Goal: Task Accomplishment & Management: Use online tool/utility

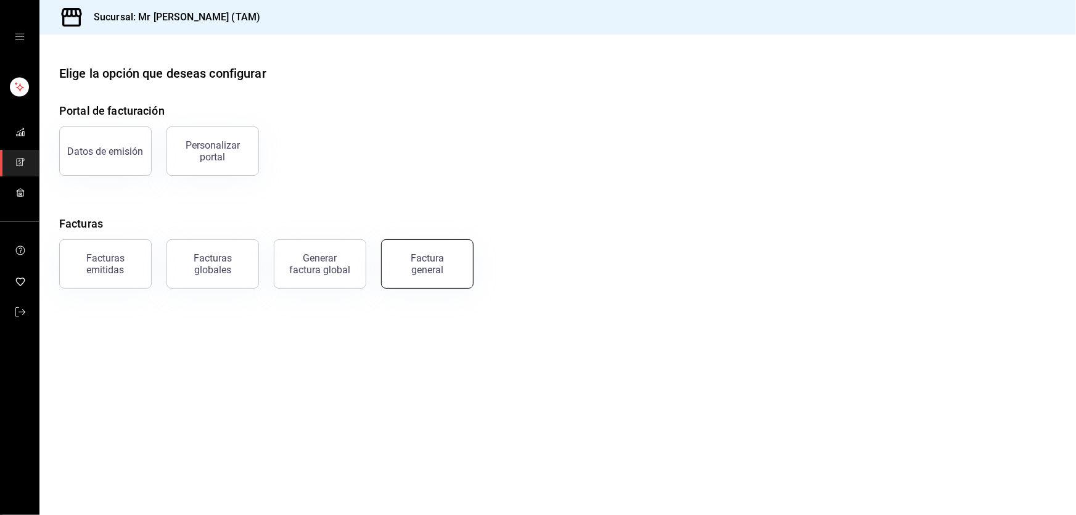
click at [414, 272] on div "Factura general" at bounding box center [428, 263] width 62 height 23
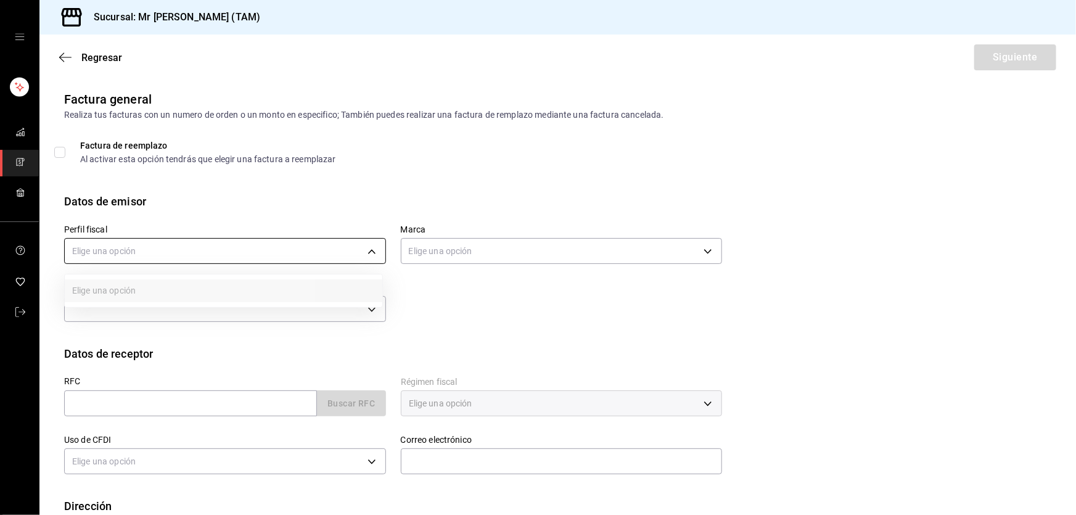
click at [212, 262] on body "Sucursal: Mr [PERSON_NAME] (TAM) Regresar Siguiente Factura general Realiza tus…" at bounding box center [538, 257] width 1076 height 515
click at [134, 313] on li "[PERSON_NAME] [PERSON_NAME]" at bounding box center [224, 313] width 318 height 23
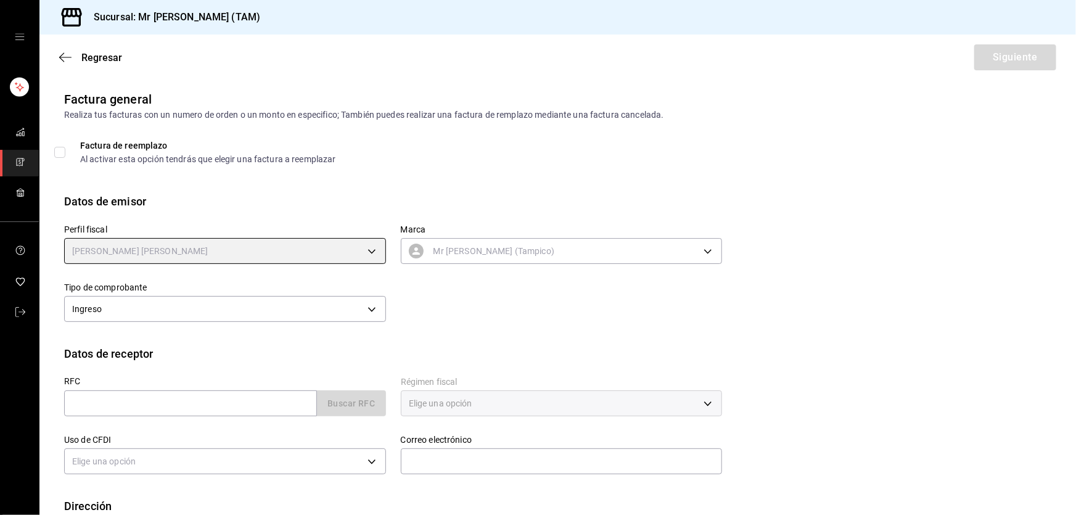
type input "81e23790-b5c9-42c9-a779-7127cee00b47"
type input "7082ddc5-3cea-471a-bd4f-d41619b848f0"
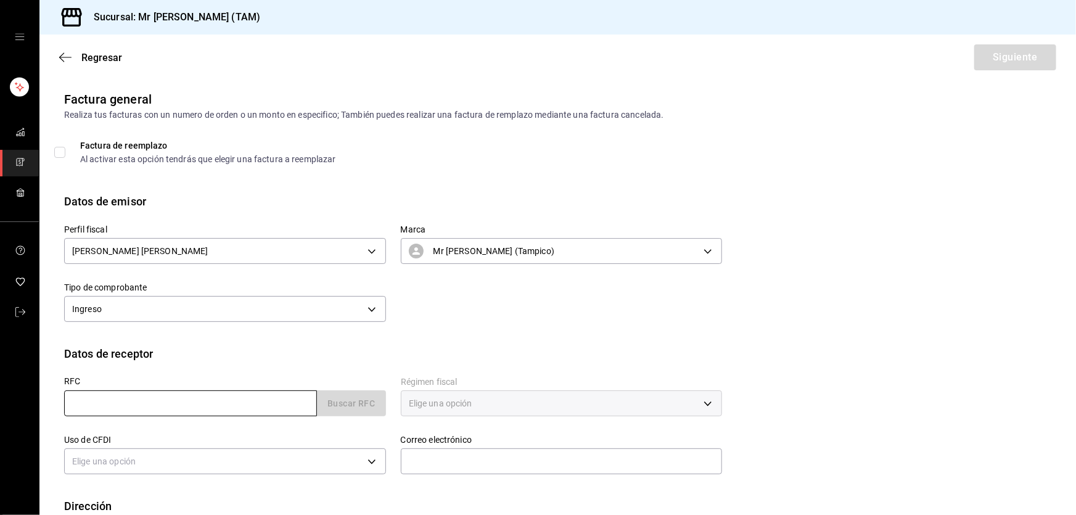
click at [99, 407] on input "text" at bounding box center [190, 403] width 253 height 26
paste input "MAMC940716N10"
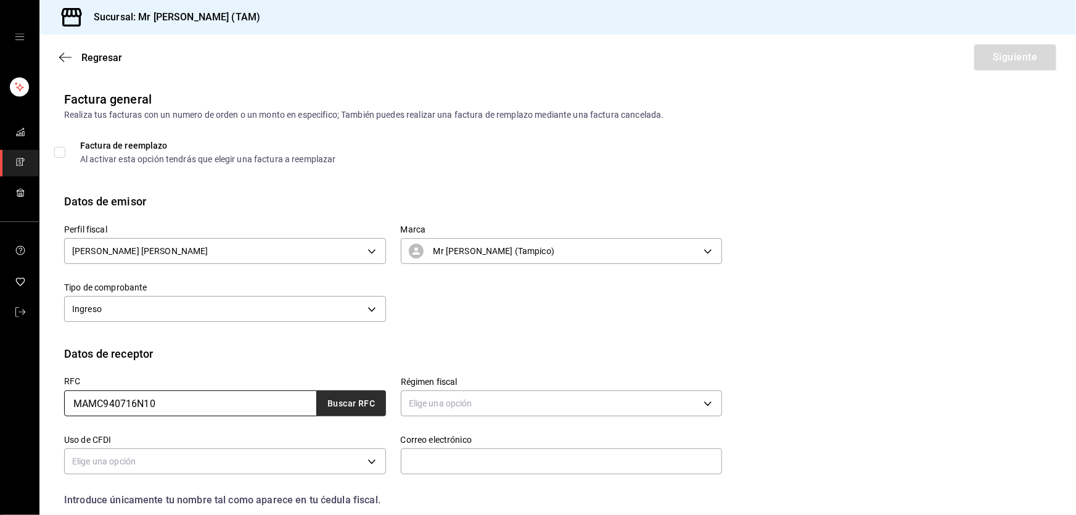
type input "MAMC940716N10"
click at [345, 405] on button "Buscar RFC" at bounding box center [351, 403] width 69 height 26
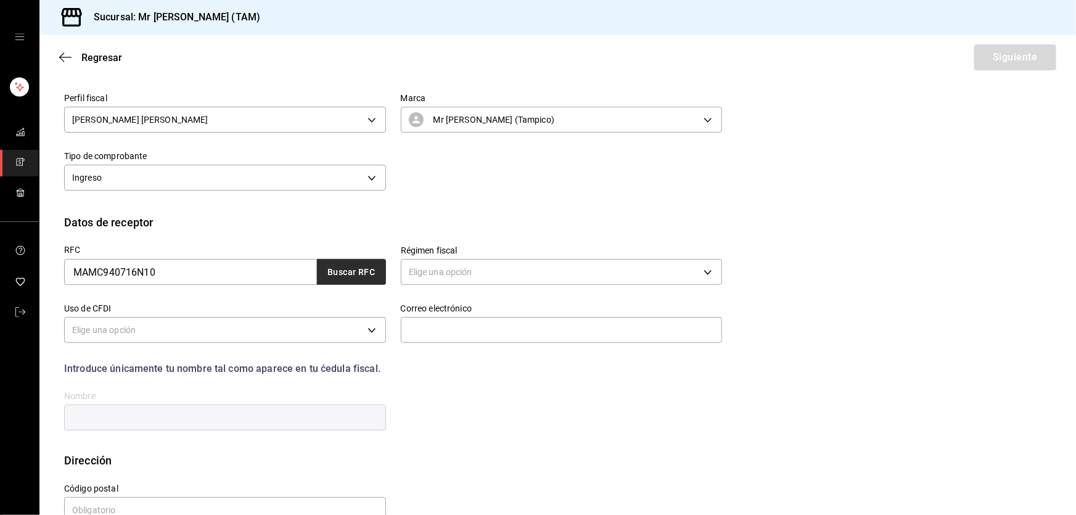
scroll to position [160, 0]
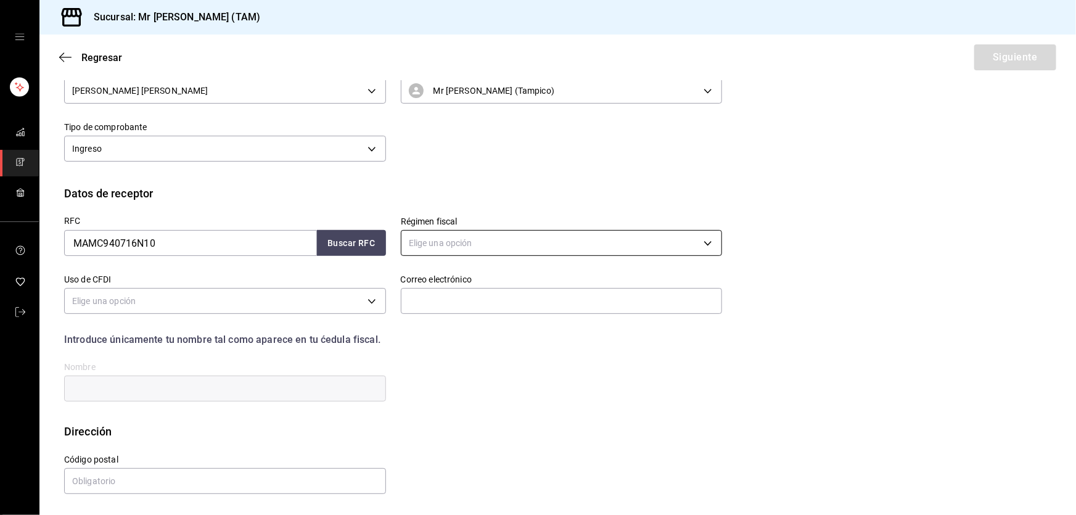
click at [455, 237] on body "Sucursal: Mr [PERSON_NAME] (TAM) Regresar Siguiente Factura general Realiza tus…" at bounding box center [538, 257] width 1076 height 515
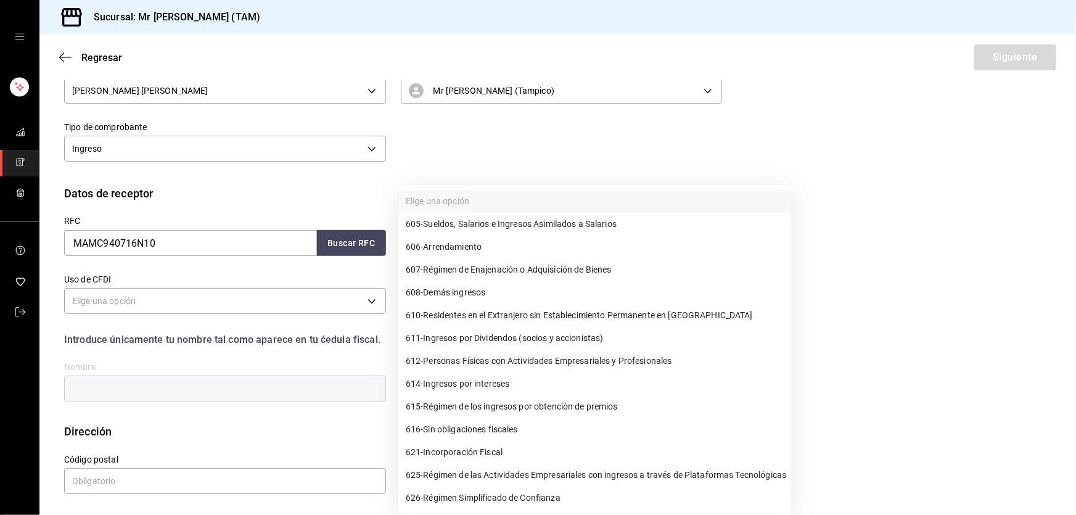
click at [429, 493] on span "626 - Régimen Simplificado de Confianza" at bounding box center [483, 498] width 155 height 13
type input "626"
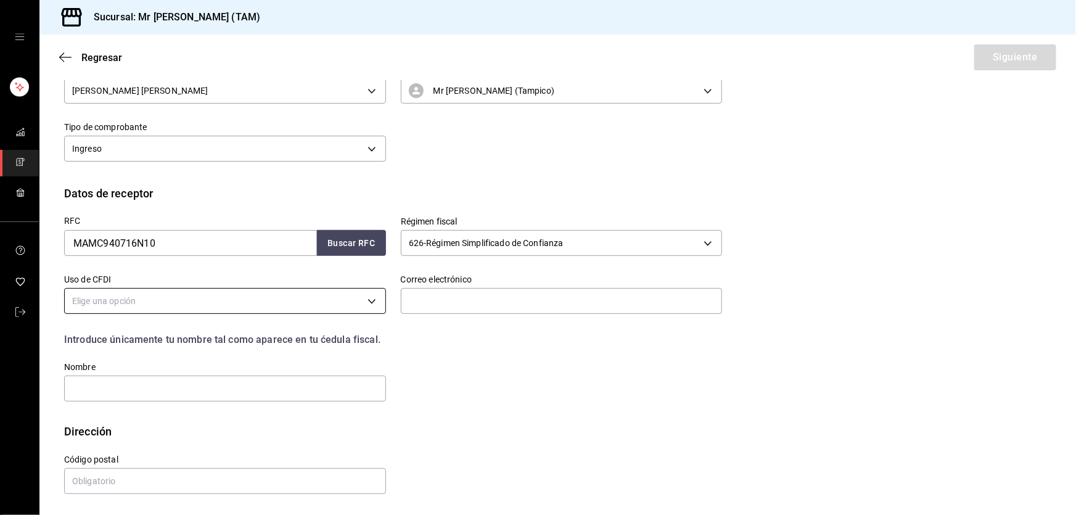
click at [308, 305] on body "Sucursal: Mr [PERSON_NAME] (TAM) Regresar Siguiente Factura general Realiza tus…" at bounding box center [538, 257] width 1076 height 515
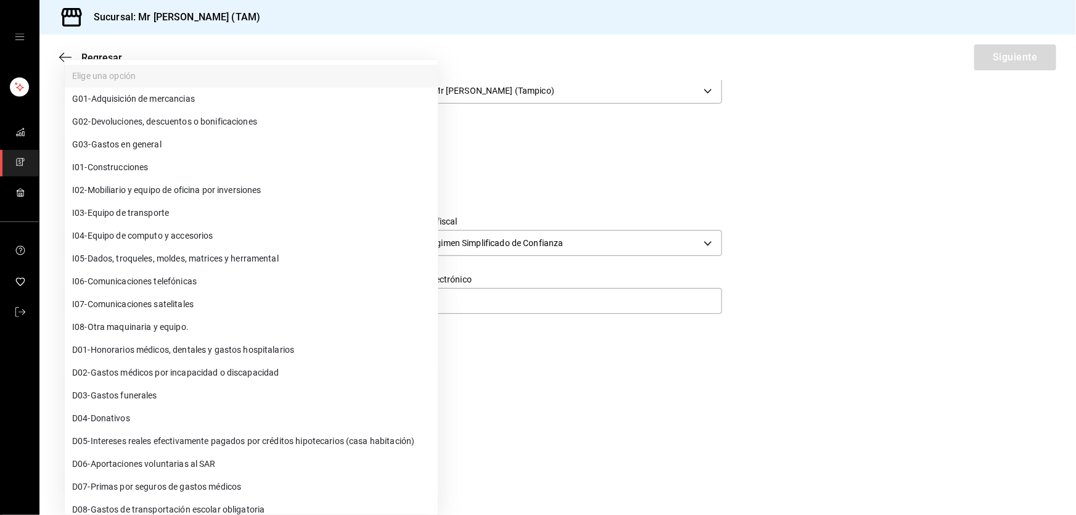
click at [116, 147] on span "G03 - Gastos en general" at bounding box center [116, 144] width 89 height 13
type input "G03"
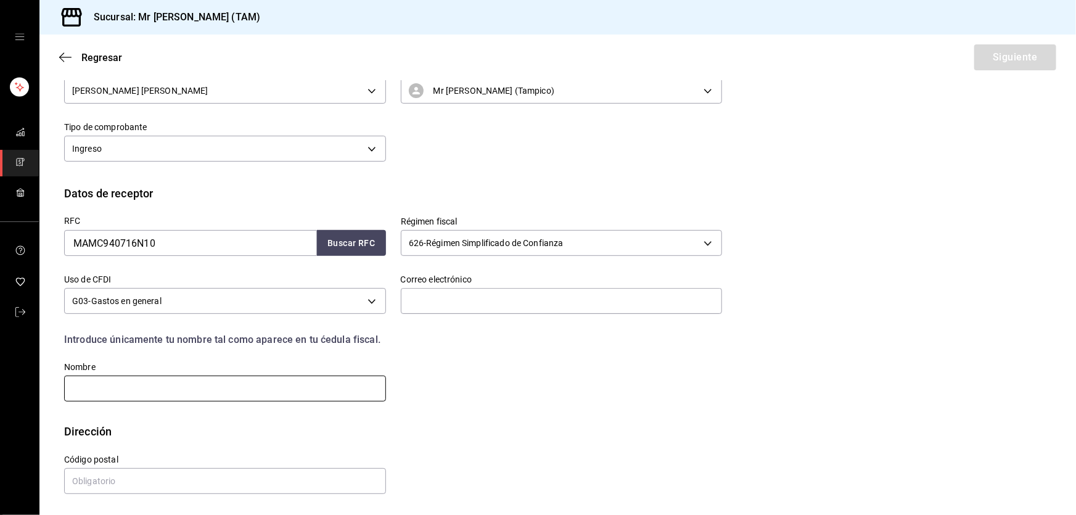
click at [147, 382] on input "text" at bounding box center [225, 389] width 322 height 26
paste input "[PERSON_NAME]"
type input "[PERSON_NAME]"
click at [149, 483] on input "text" at bounding box center [225, 481] width 322 height 26
paste input "89346"
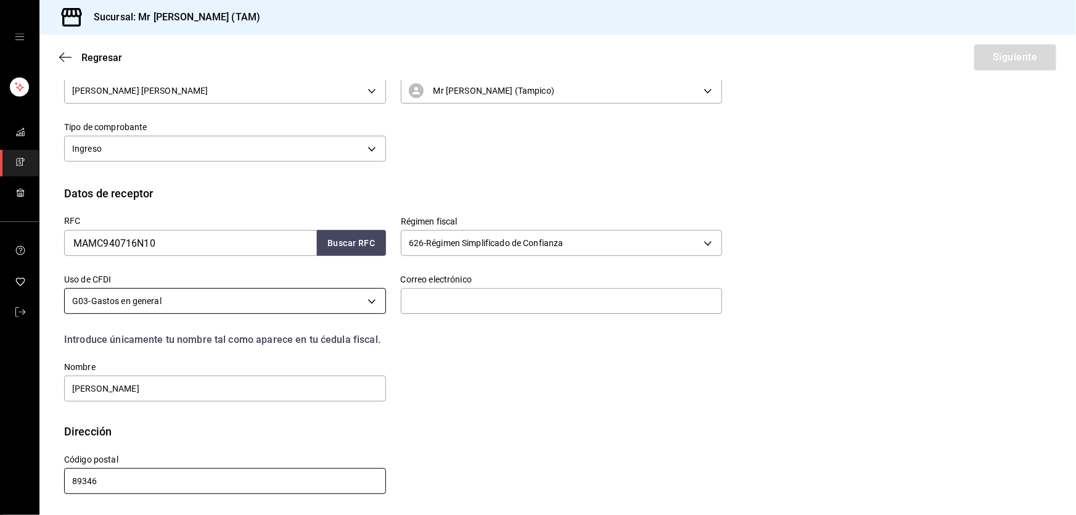
type input "89346"
click at [458, 307] on input "text" at bounding box center [562, 301] width 322 height 26
paste input "[PERSON_NAME][EMAIL_ADDRESS][DOMAIN_NAME]"
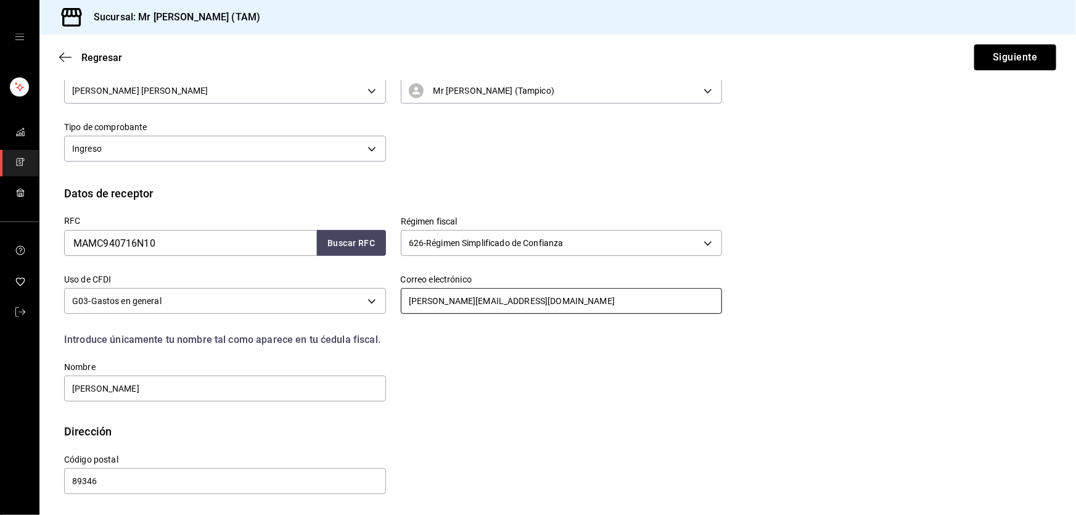
type input "[PERSON_NAME][EMAIL_ADDRESS][DOMAIN_NAME]"
click at [258, 396] on input "[PERSON_NAME]" at bounding box center [225, 389] width 322 height 26
click at [651, 296] on input "[PERSON_NAME][EMAIL_ADDRESS][DOMAIN_NAME]" at bounding box center [562, 301] width 322 height 26
click at [1012, 60] on button "Siguiente" at bounding box center [1016, 57] width 82 height 26
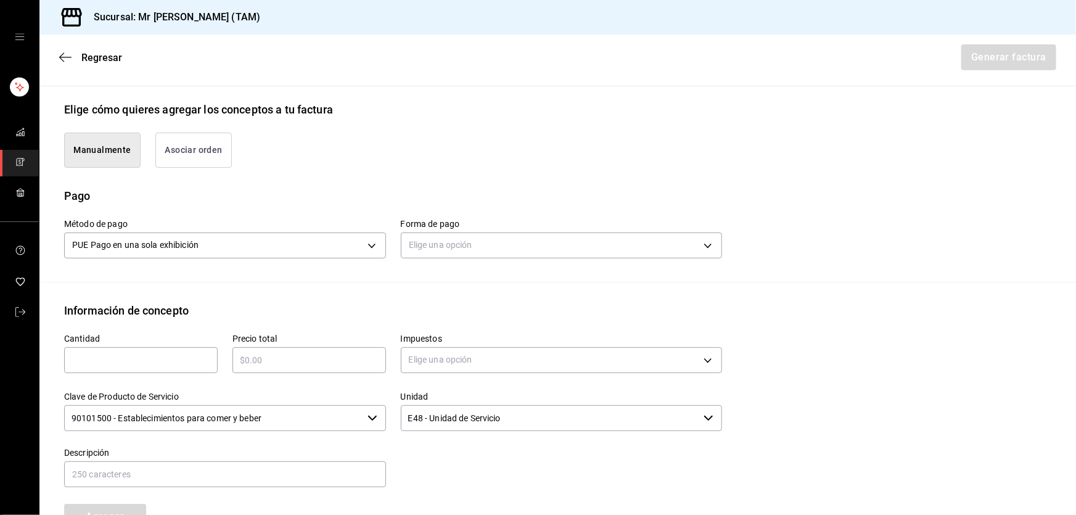
scroll to position [272, 0]
click at [567, 242] on body "Sucursal: Mr [PERSON_NAME] (TAM) Regresar Generar factura Emisor Perfil fiscal …" at bounding box center [538, 257] width 1076 height 515
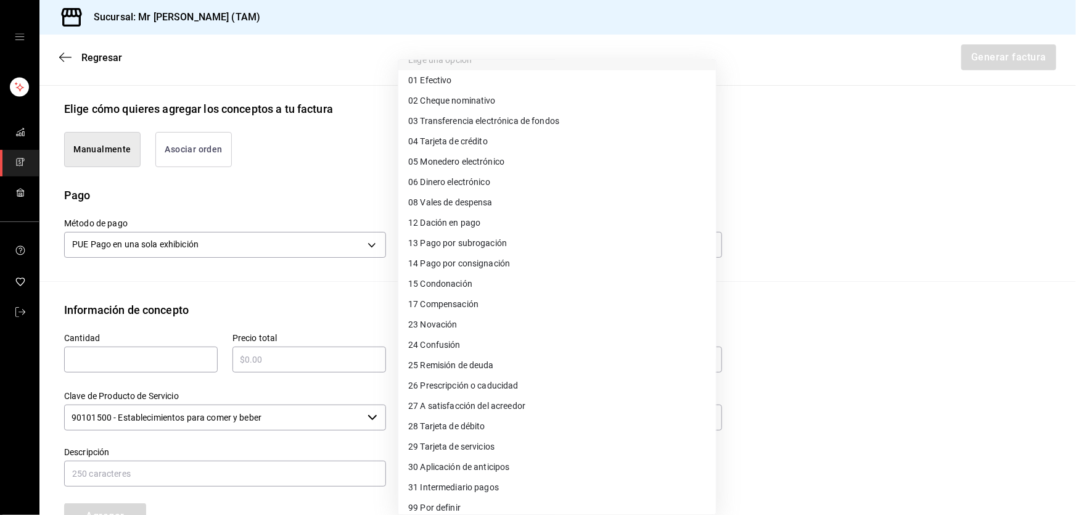
scroll to position [23, 0]
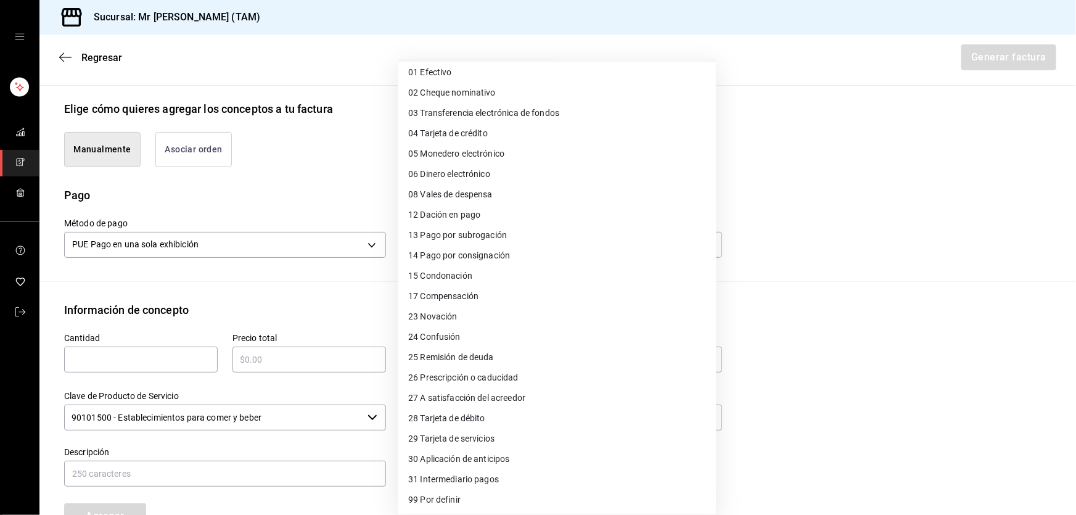
click at [488, 133] on li "04 Tarjeta de crédito" at bounding box center [557, 133] width 318 height 20
type input "04"
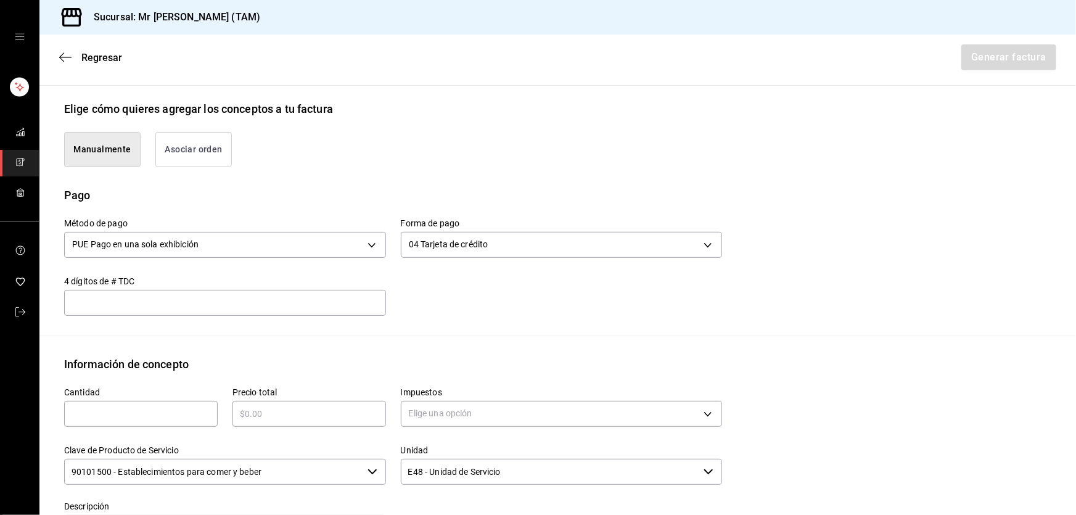
click at [197, 303] on input "text" at bounding box center [225, 302] width 322 height 15
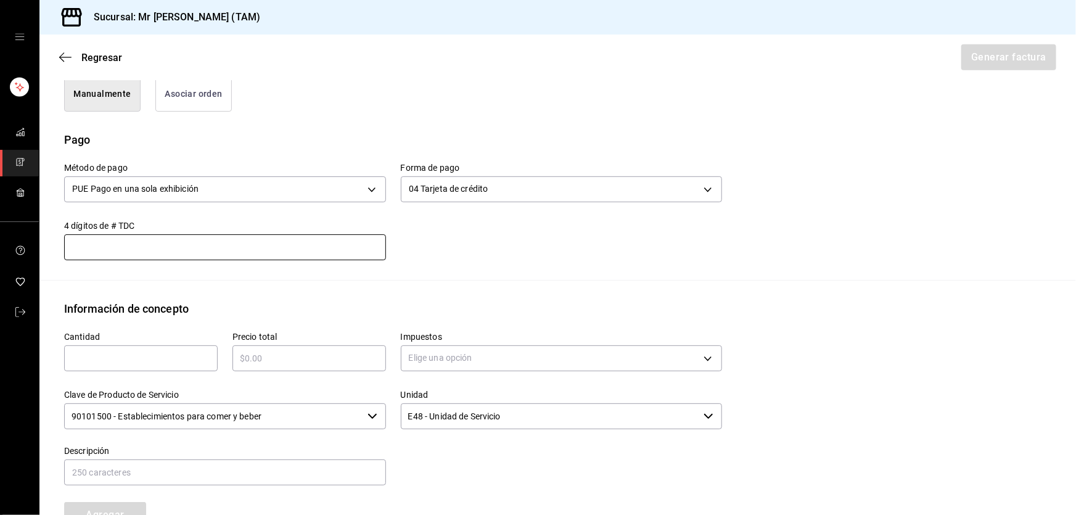
scroll to position [328, 0]
click at [196, 369] on div "​" at bounding box center [141, 358] width 154 height 26
type input "1"
type input "$460"
click at [456, 365] on body "Sucursal: Mr [PERSON_NAME] (TAM) Regresar Generar factura Emisor Perfil fiscal …" at bounding box center [538, 257] width 1076 height 515
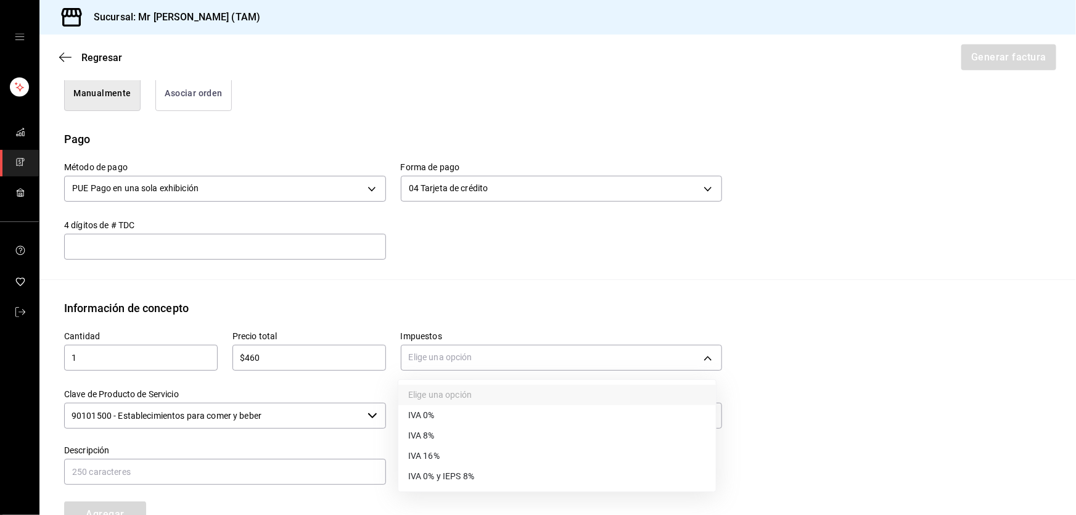
click at [426, 451] on span "IVA 16%" at bounding box center [423, 456] width 31 height 13
type input "IVA_16"
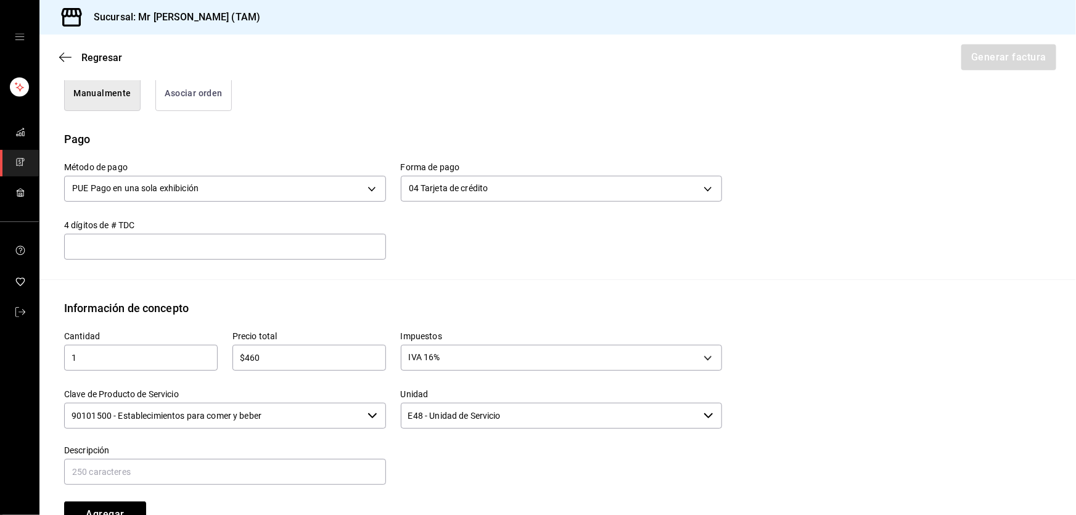
click at [324, 413] on input "90101500 - Establecimientos para comer y beber" at bounding box center [213, 416] width 299 height 26
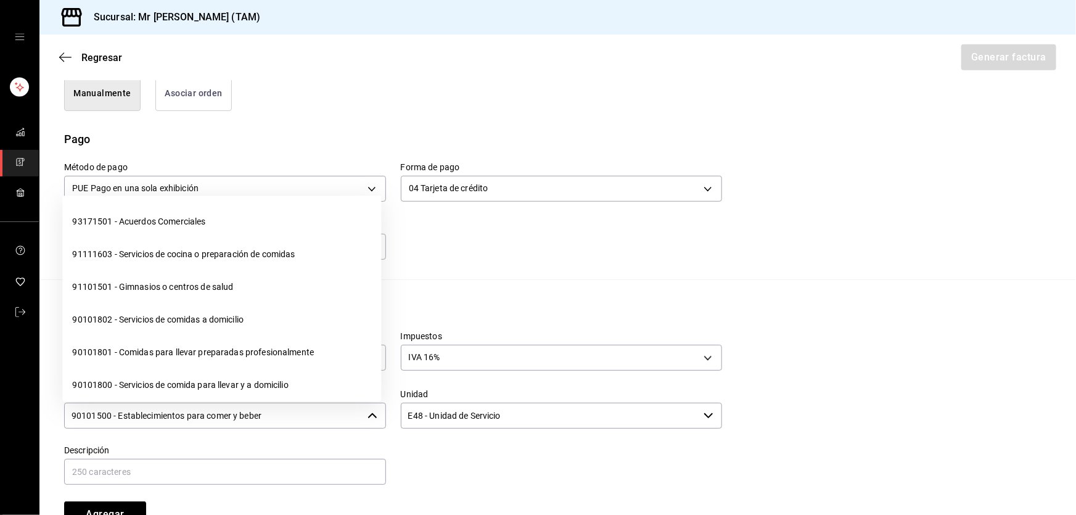
click at [324, 413] on input "90101500 - Establecimientos para comer y beber" at bounding box center [213, 416] width 299 height 26
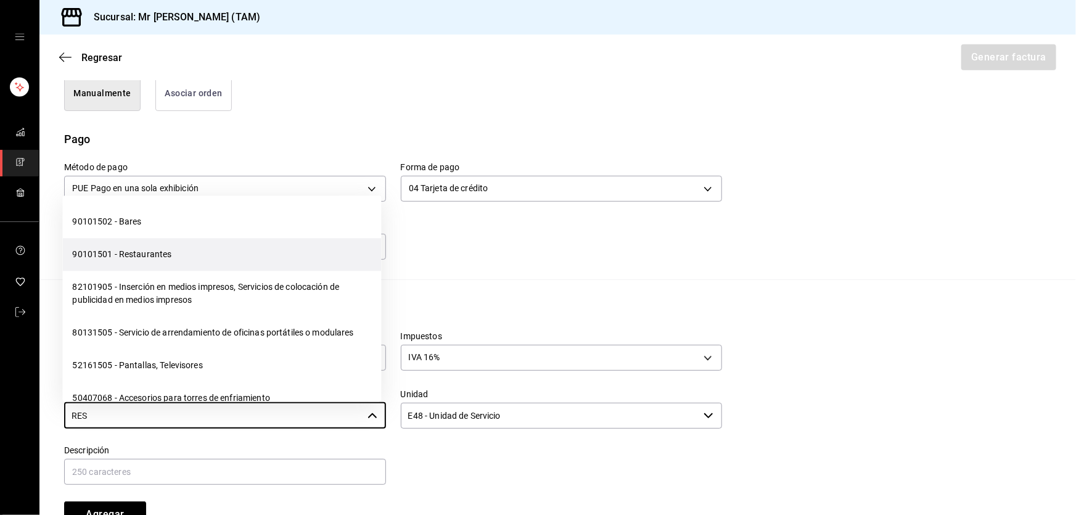
click at [183, 247] on li "90101501 - Restaurantes" at bounding box center [221, 254] width 319 height 33
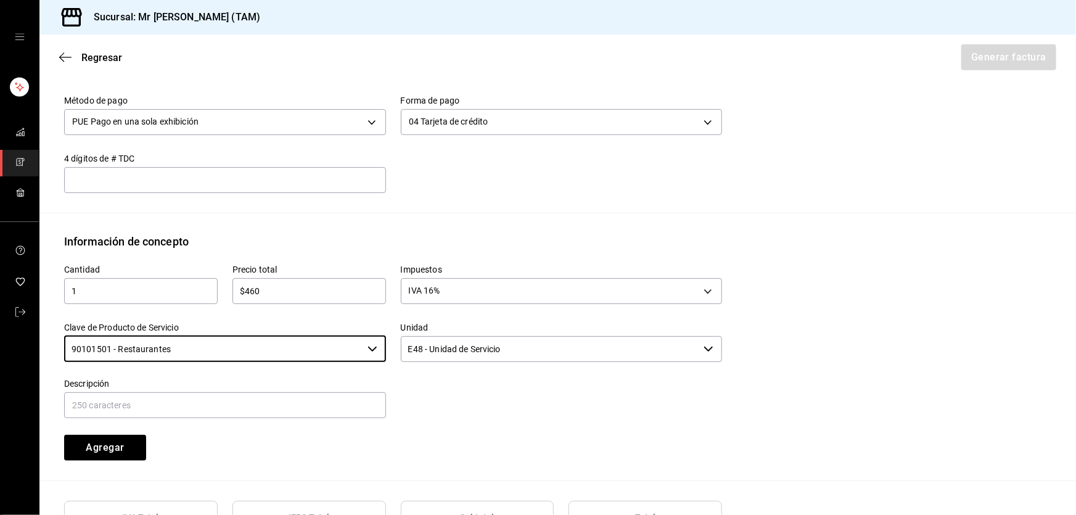
scroll to position [497, 0]
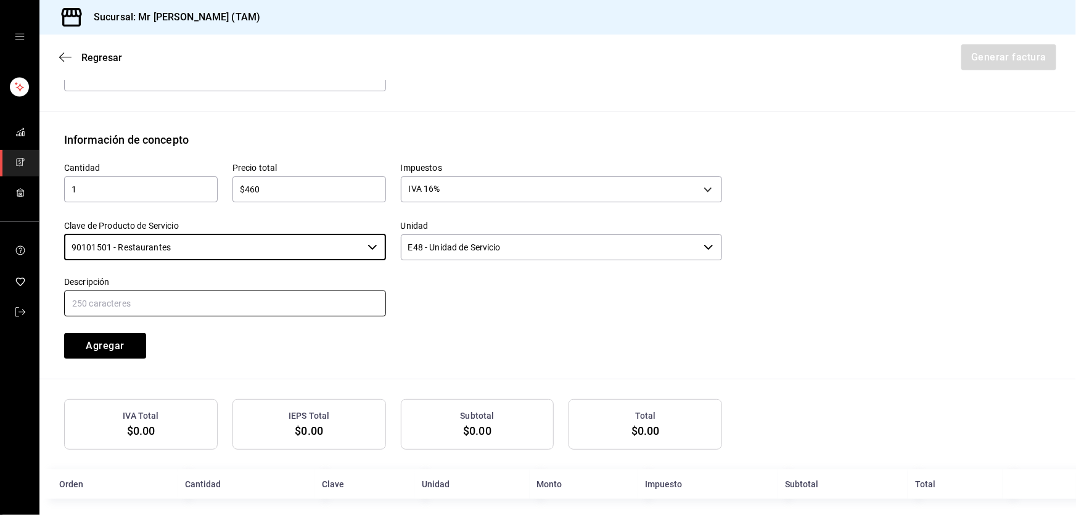
type input "90101501 - Restaurantes"
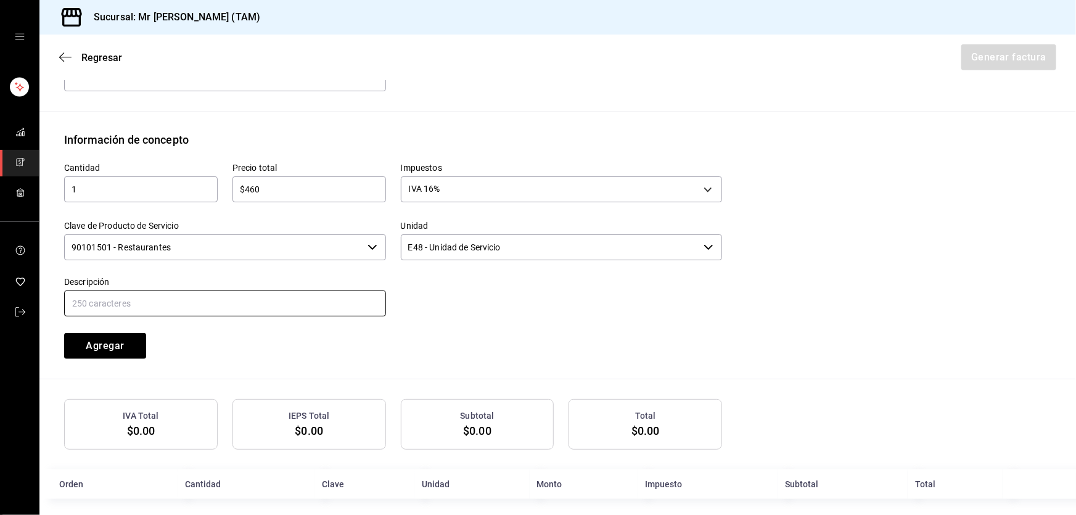
click at [226, 297] on input "text" at bounding box center [225, 304] width 322 height 26
click at [272, 307] on input "text" at bounding box center [225, 304] width 322 height 26
click at [152, 300] on input "CONSUMO DEL DIA [DATE]" at bounding box center [225, 304] width 322 height 26
click at [245, 304] on input "CONSUMO DEL DIA [DATE]" at bounding box center [225, 304] width 322 height 26
type input "CONSUMO DEL DIA [DATE]"
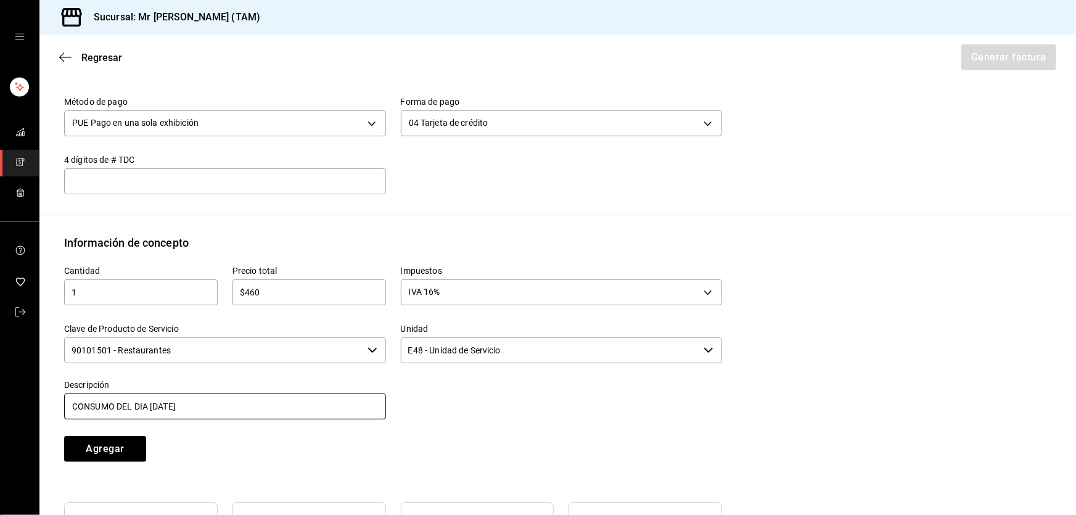
scroll to position [392, 0]
click at [100, 447] on button "Agregar" at bounding box center [105, 450] width 82 height 26
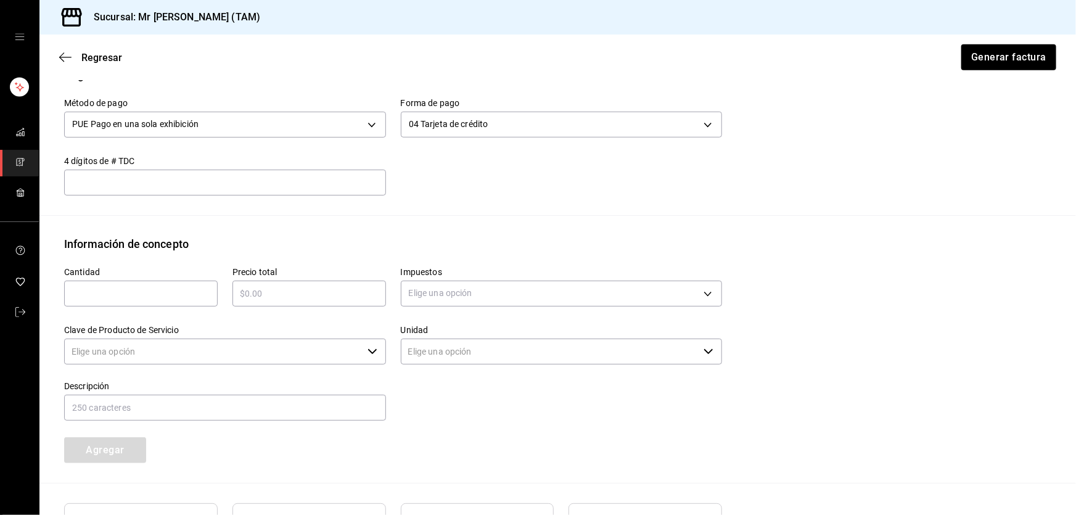
type input "90101500 - Establecimientos para comer y beber"
type input "E48 - Unidad de Servicio"
click at [154, 180] on input "text" at bounding box center [225, 182] width 322 height 15
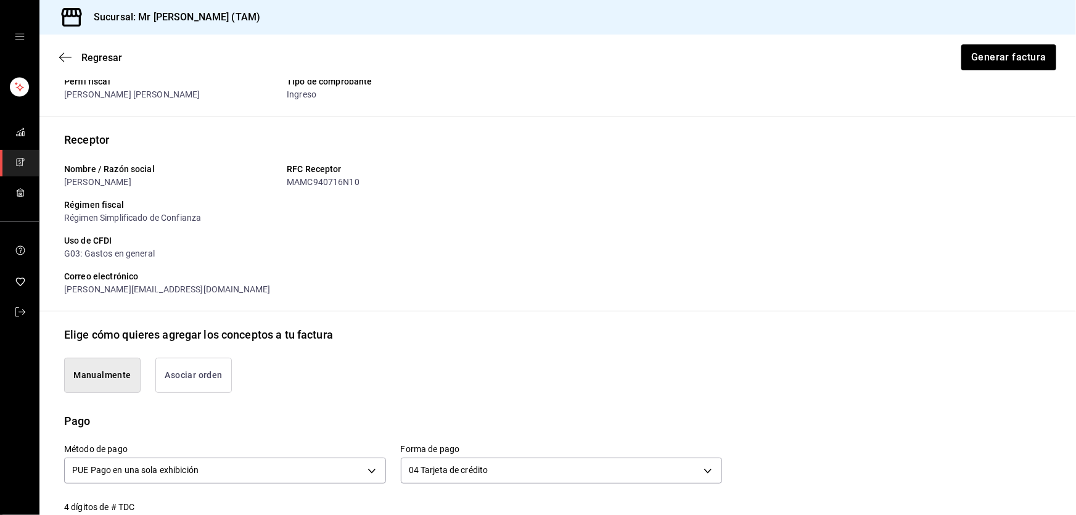
scroll to position [112, 0]
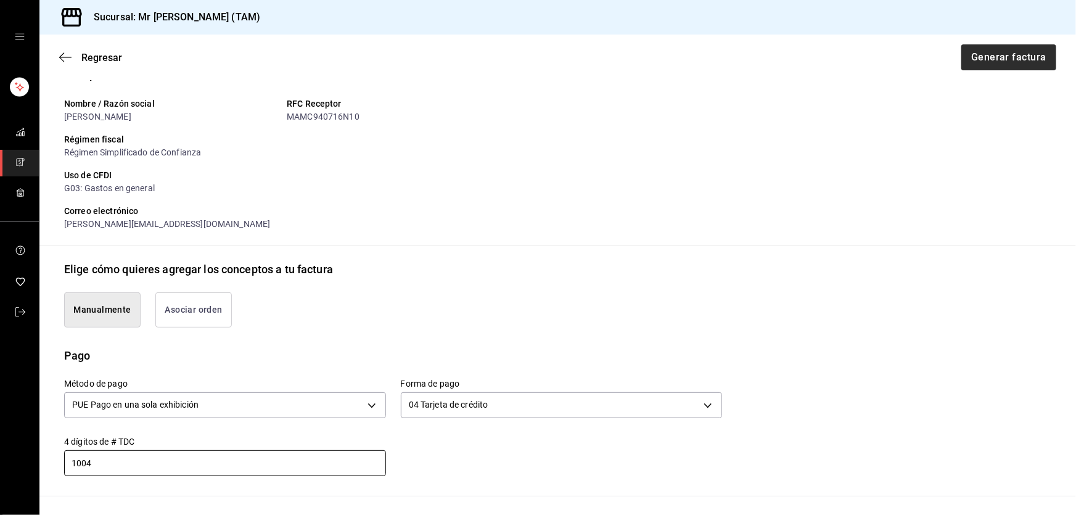
type input "1004"
click at [1003, 56] on button "Generar factura" at bounding box center [1008, 57] width 96 height 26
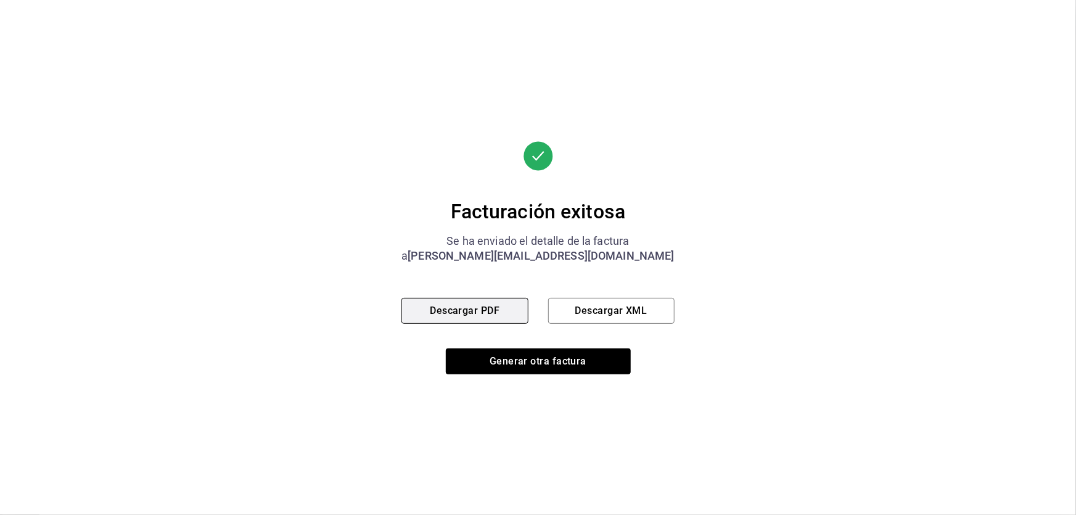
click at [515, 311] on button "Descargar PDF" at bounding box center [465, 311] width 126 height 26
click at [611, 324] on div "Facturación exitosa Se ha enviado el detalle de la factura a [EMAIL_ADDRESS][DO…" at bounding box center [538, 257] width 273 height 233
click at [616, 314] on button "Descargar XML" at bounding box center [611, 311] width 126 height 26
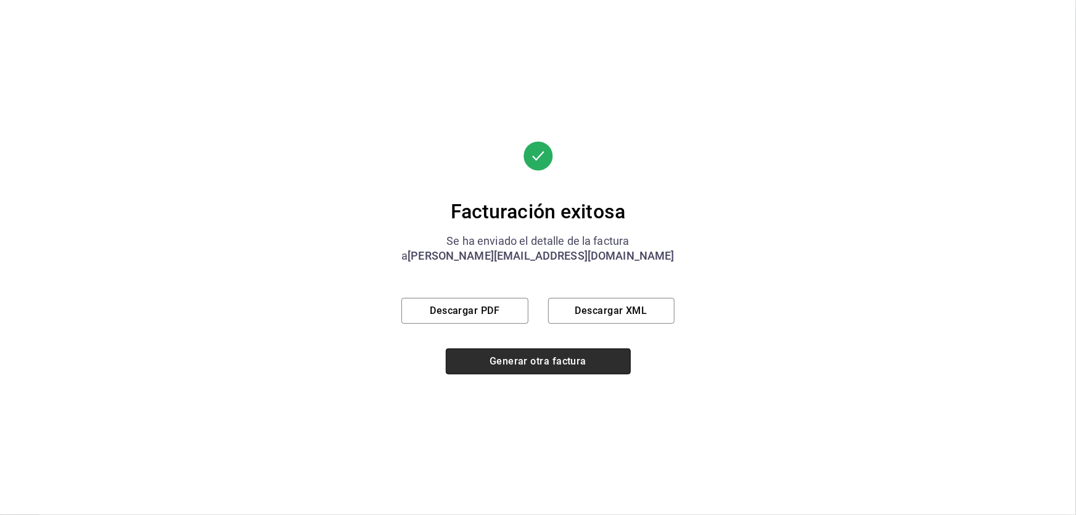
click at [558, 365] on button "Generar otra factura" at bounding box center [538, 361] width 185 height 26
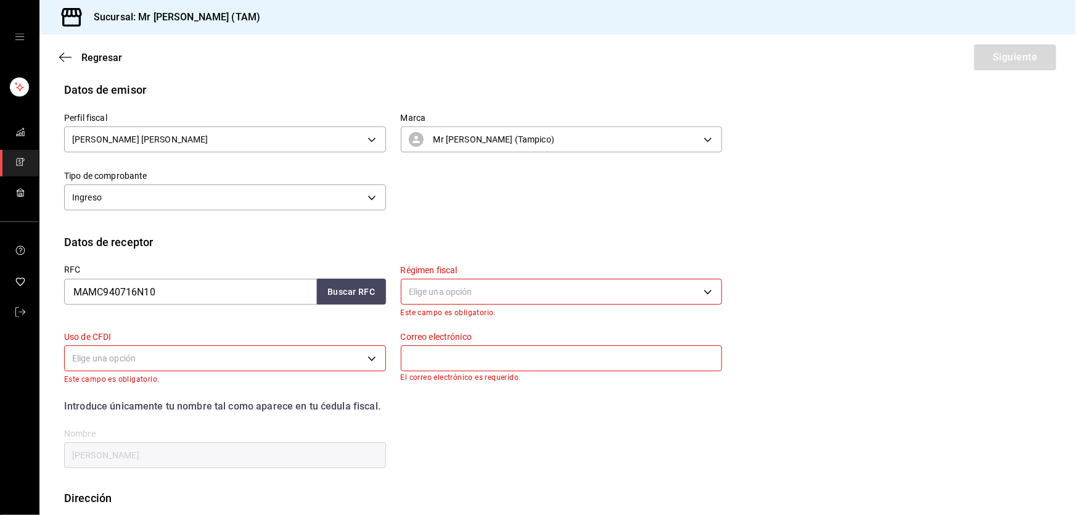
scroll to position [75, 0]
